Goal: Navigation & Orientation: Find specific page/section

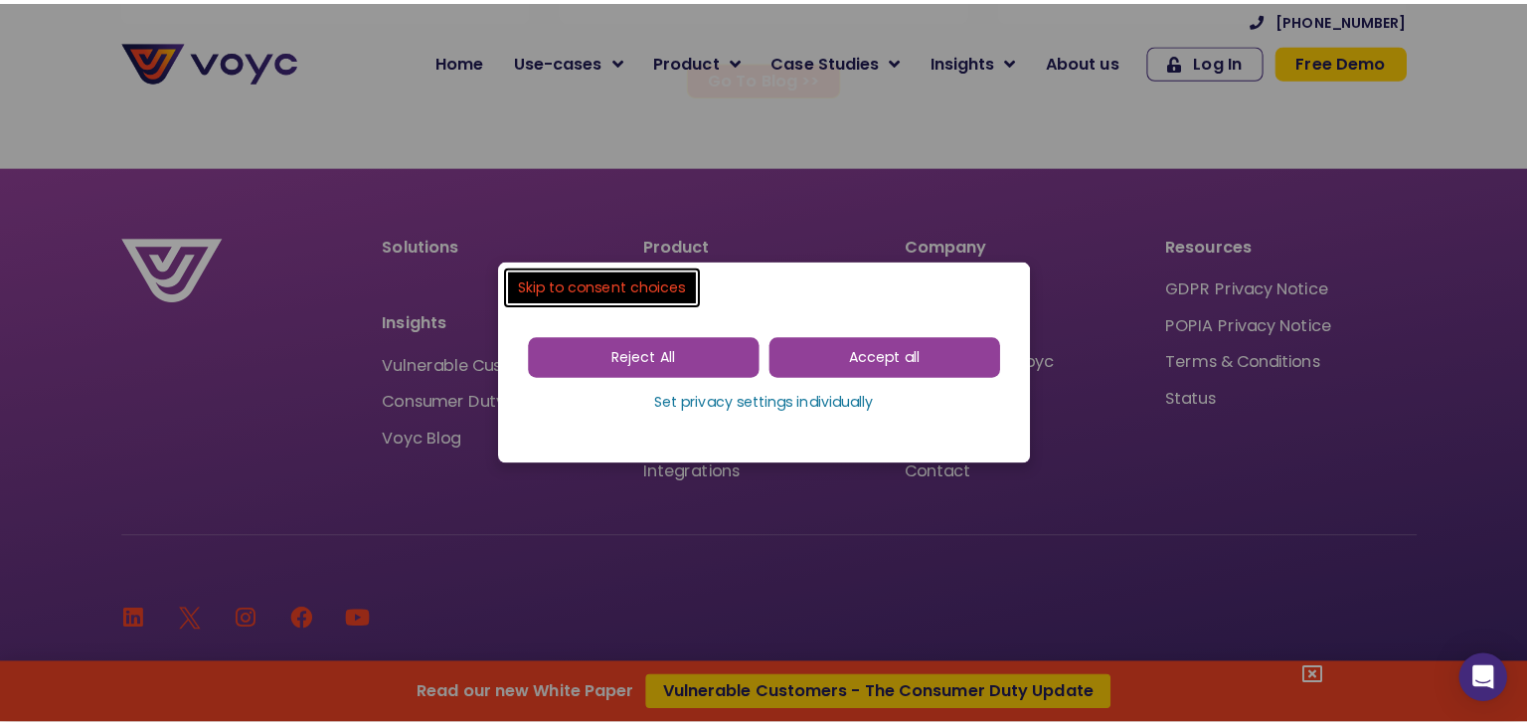
scroll to position [13309, 0]
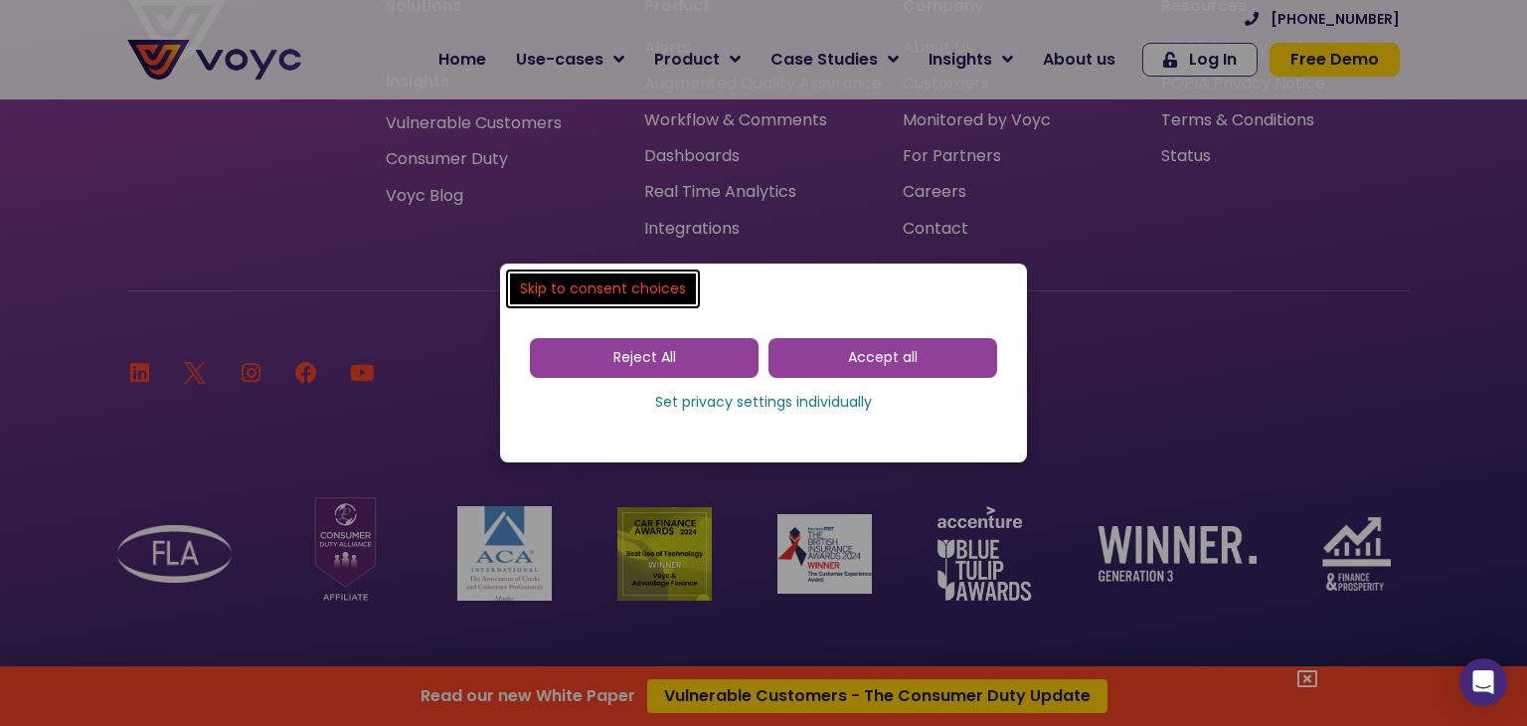
drag, startPoint x: 0, startPoint y: 0, endPoint x: 1526, endPoint y: 719, distance: 1686.4
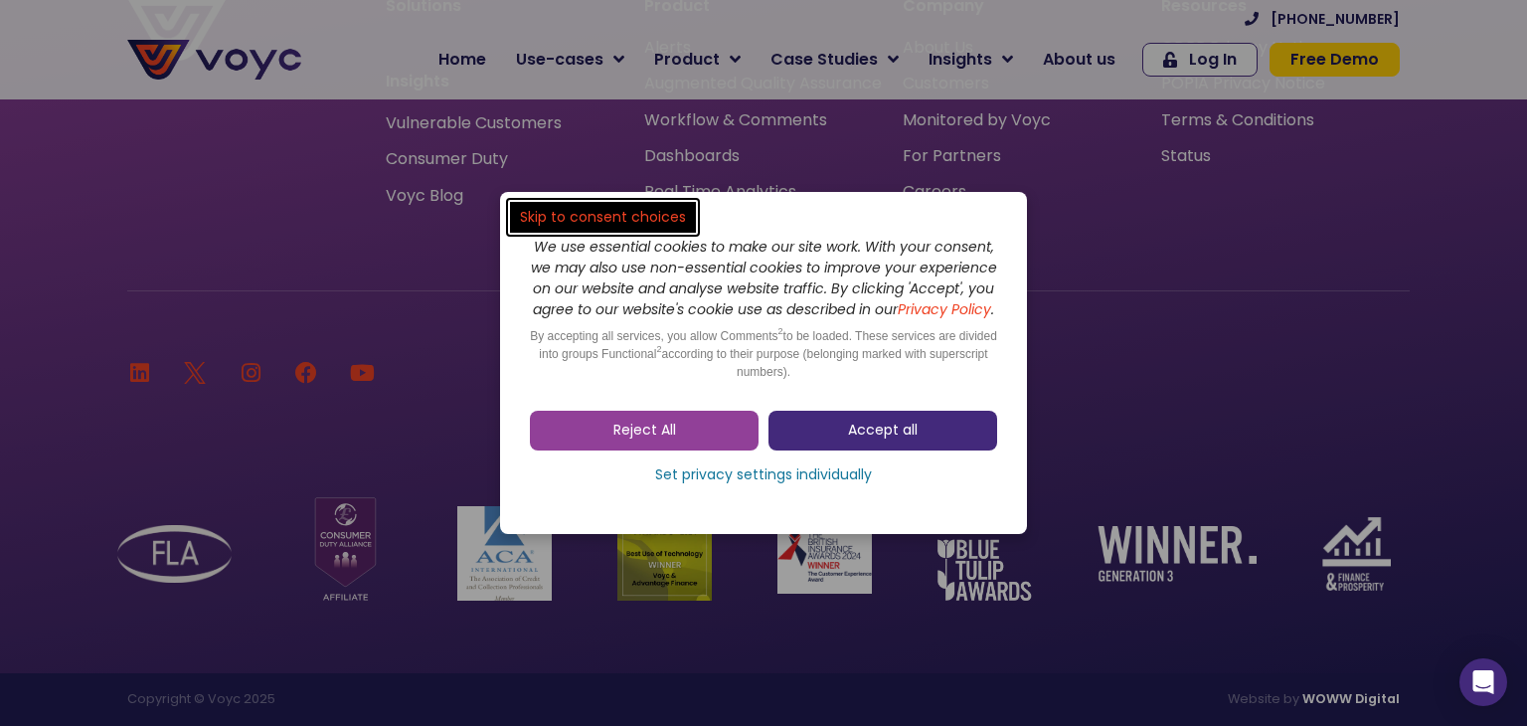
click at [812, 426] on link "Accept all" at bounding box center [882, 430] width 229 height 40
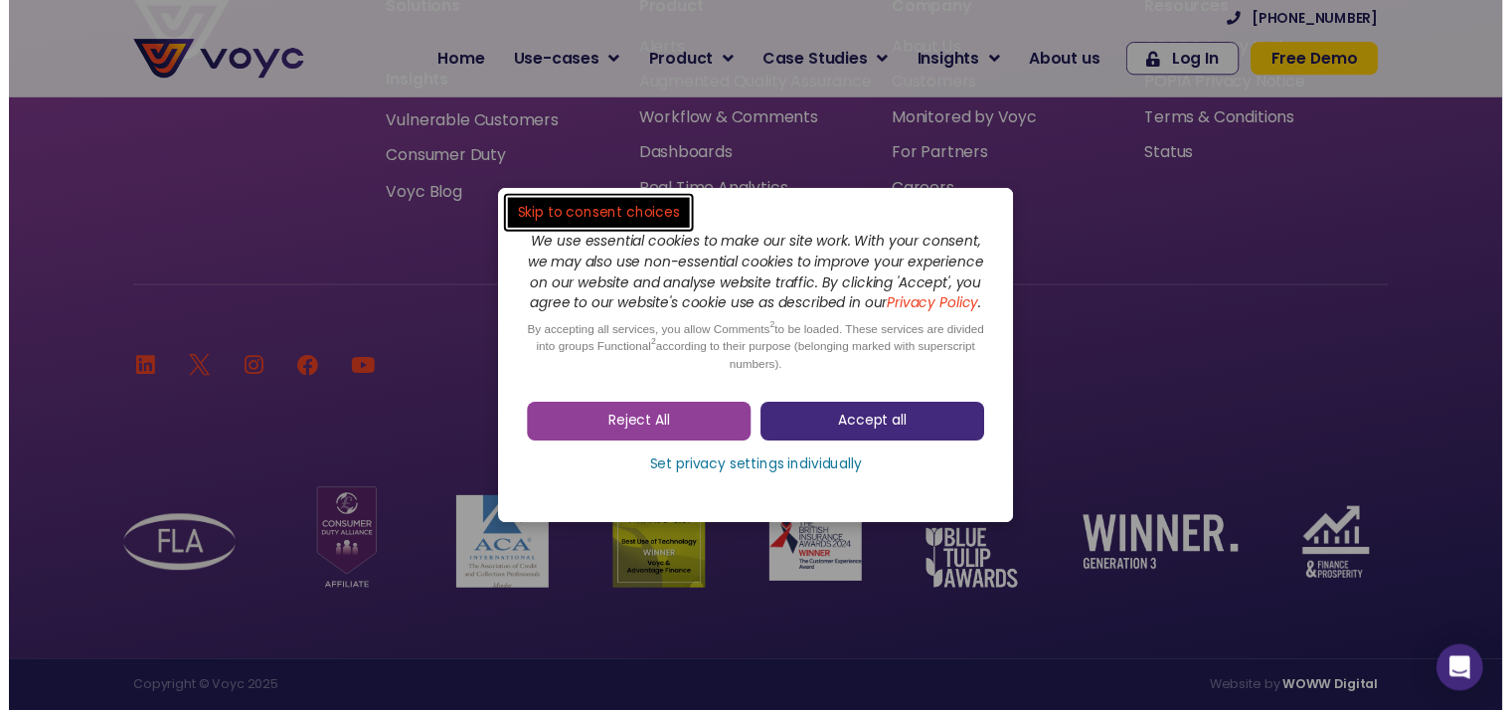
scroll to position [13307, 0]
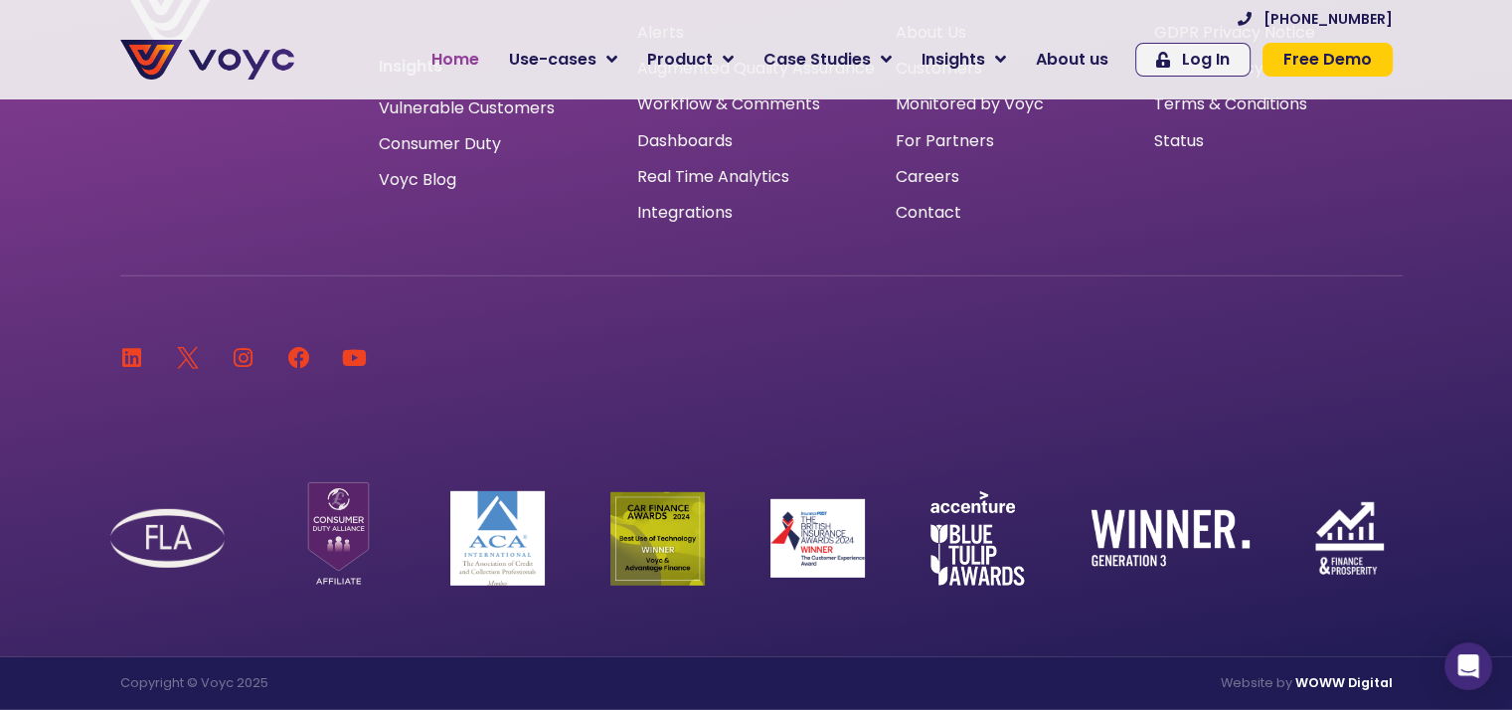
click at [479, 65] on span "Home" at bounding box center [455, 60] width 48 height 24
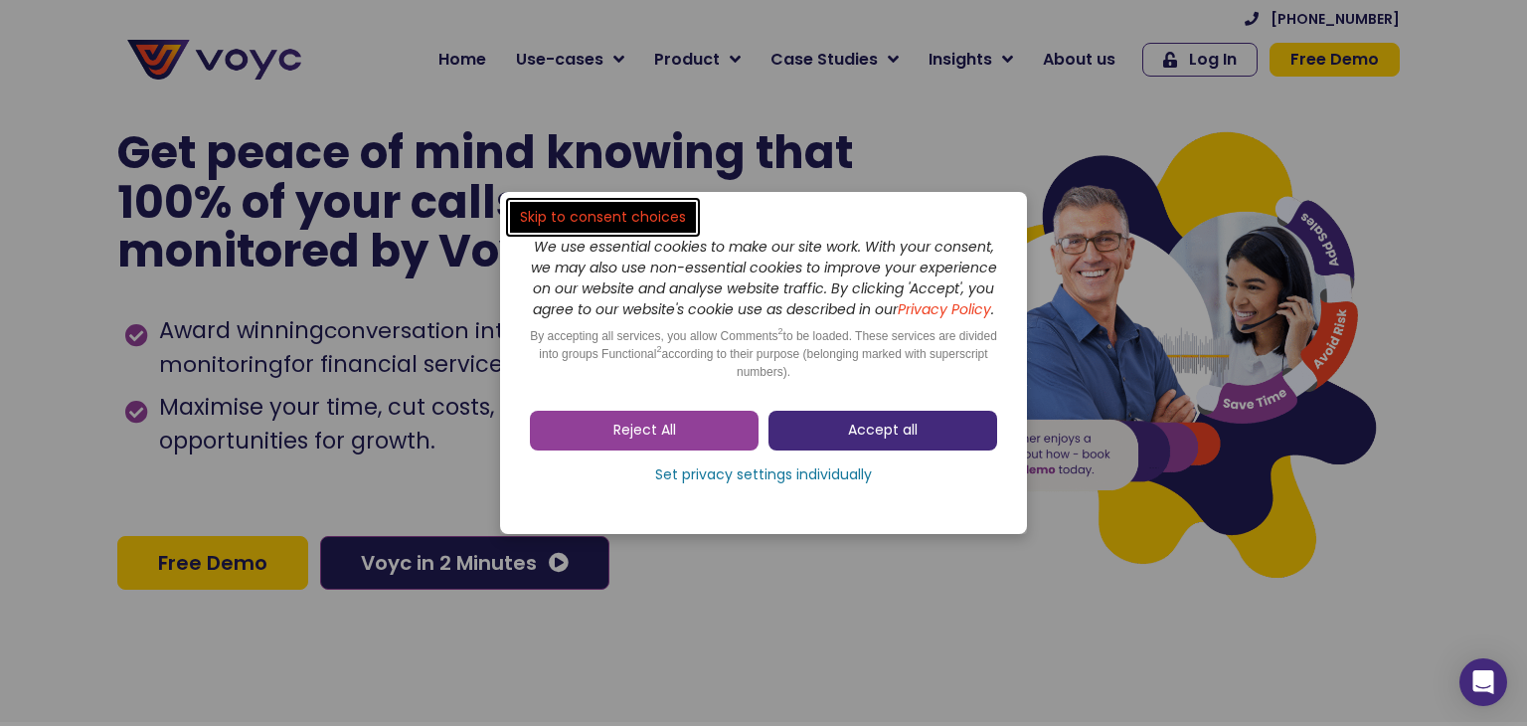
click at [845, 442] on link "Accept all" at bounding box center [882, 430] width 229 height 40
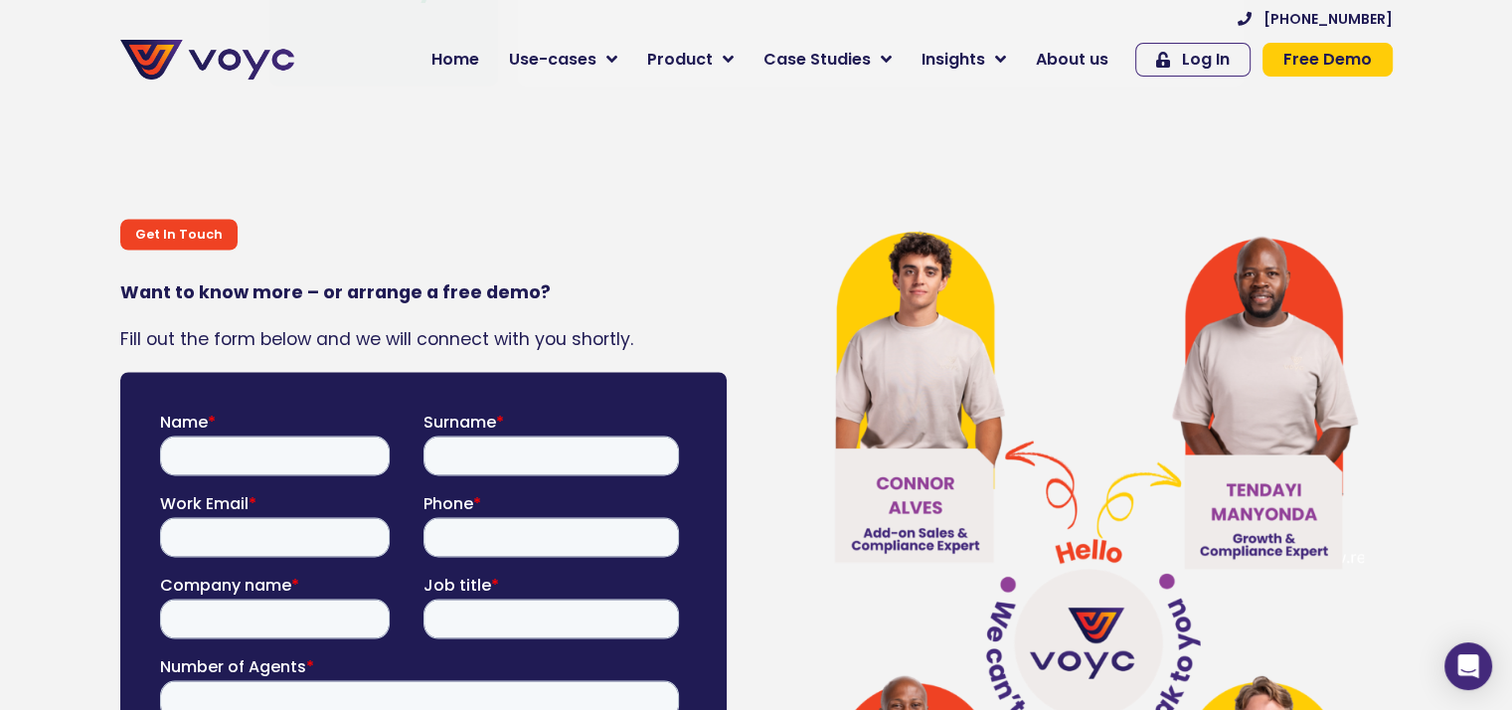
scroll to position [10821, 0]
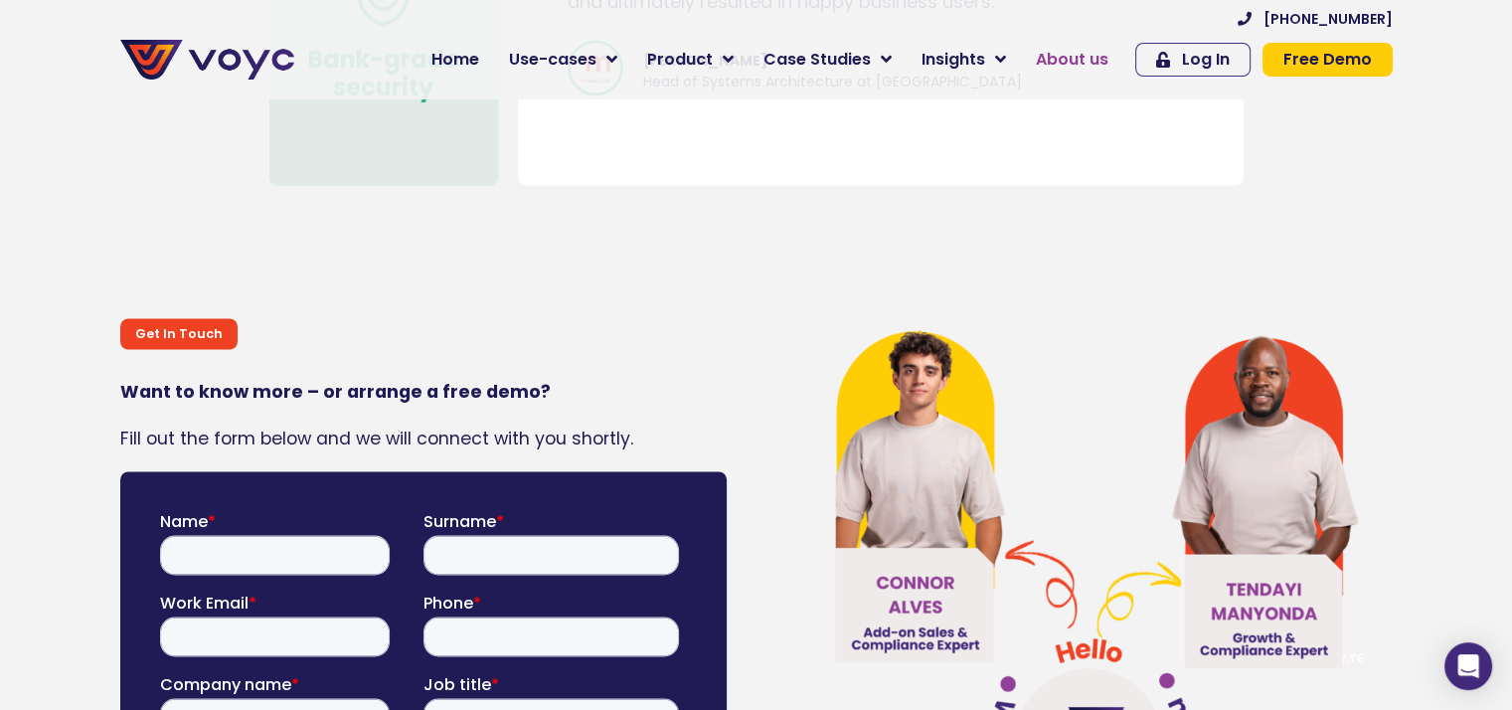
click at [1080, 48] on span "About us" at bounding box center [1072, 60] width 73 height 24
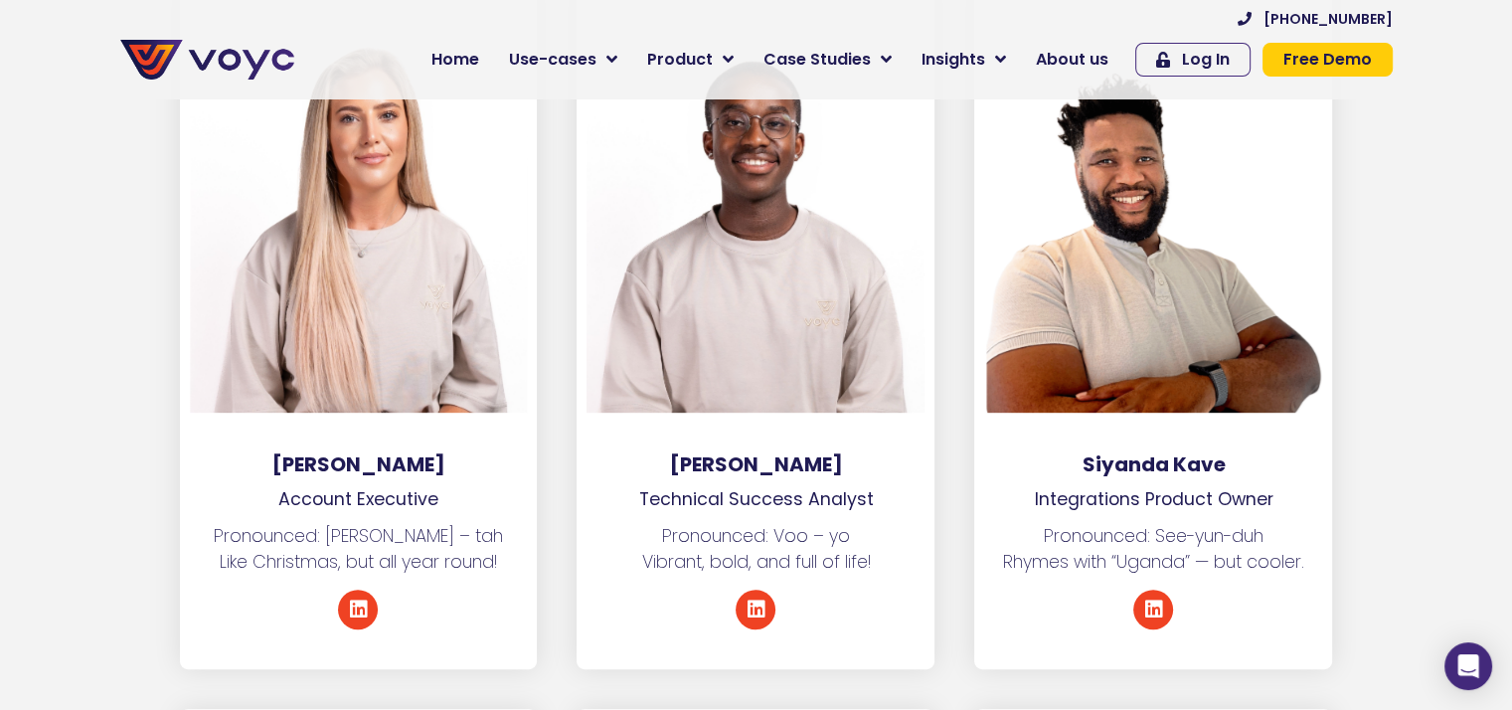
scroll to position [8127, 0]
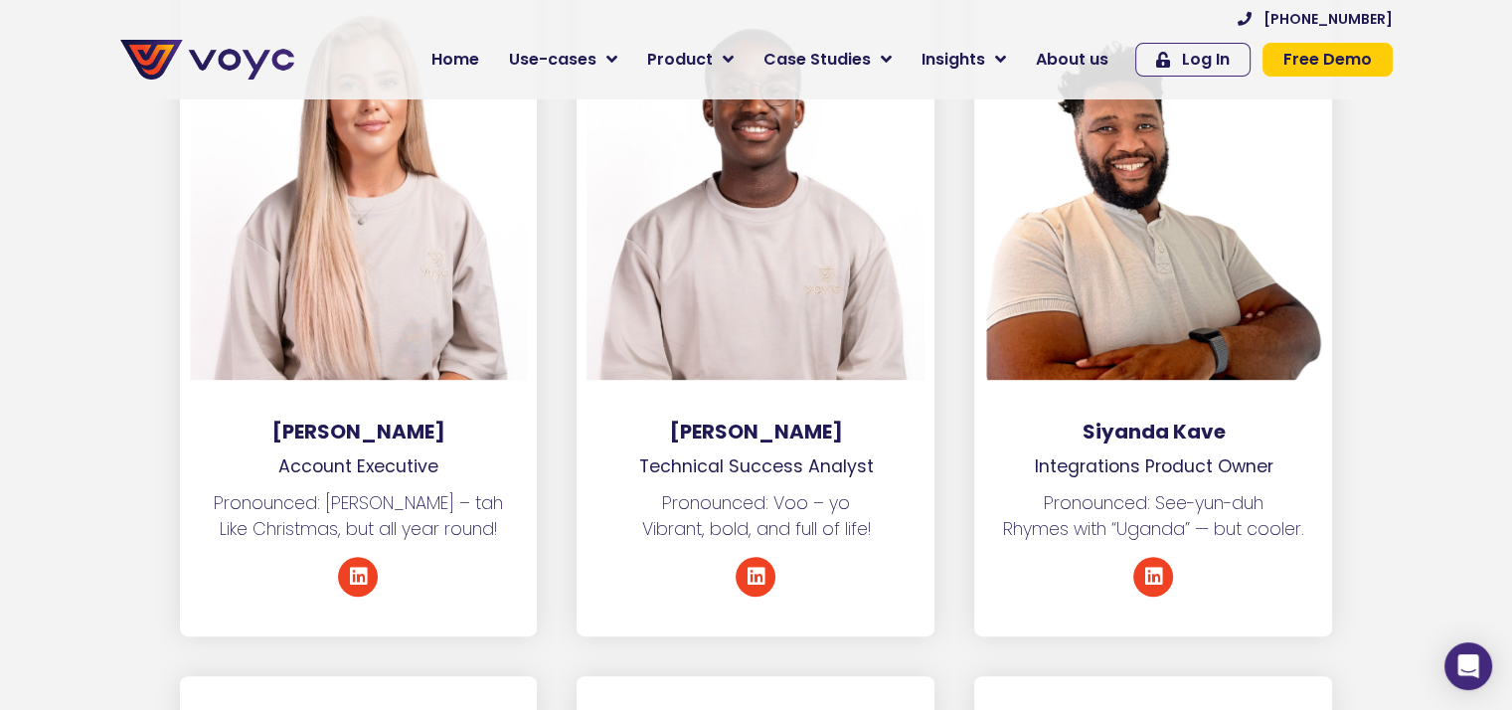
drag, startPoint x: 1526, startPoint y: 39, endPoint x: 1526, endPoint y: 435, distance: 396.6
click at [1078, 59] on span "About us" at bounding box center [1072, 60] width 73 height 24
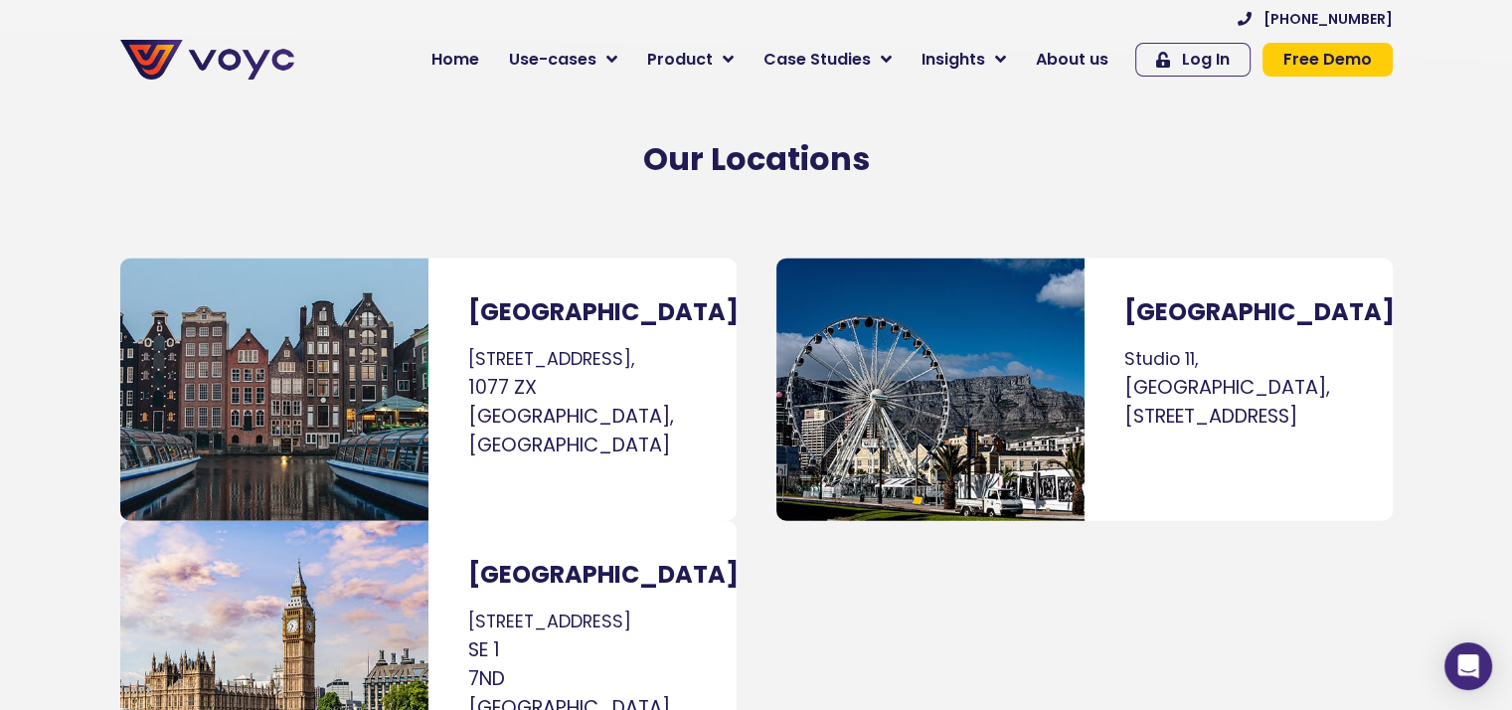
scroll to position [12169, 0]
